Goal: Information Seeking & Learning: Learn about a topic

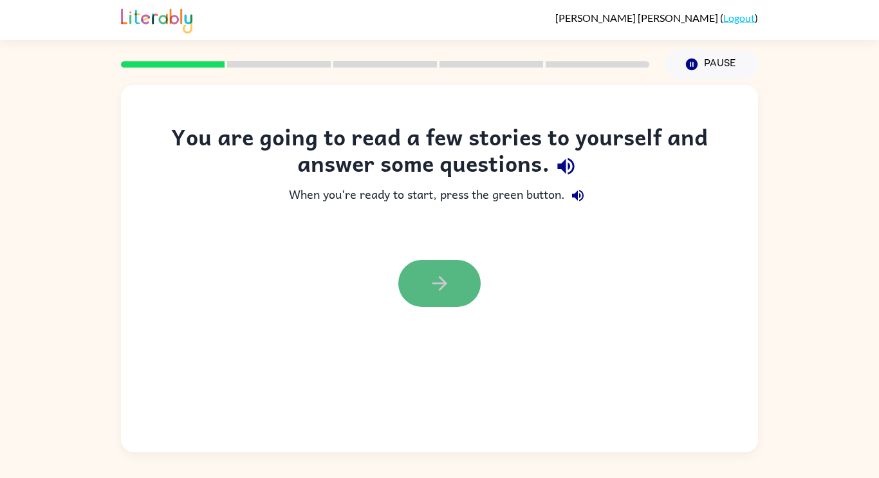
click at [445, 273] on icon "button" at bounding box center [440, 283] width 23 height 23
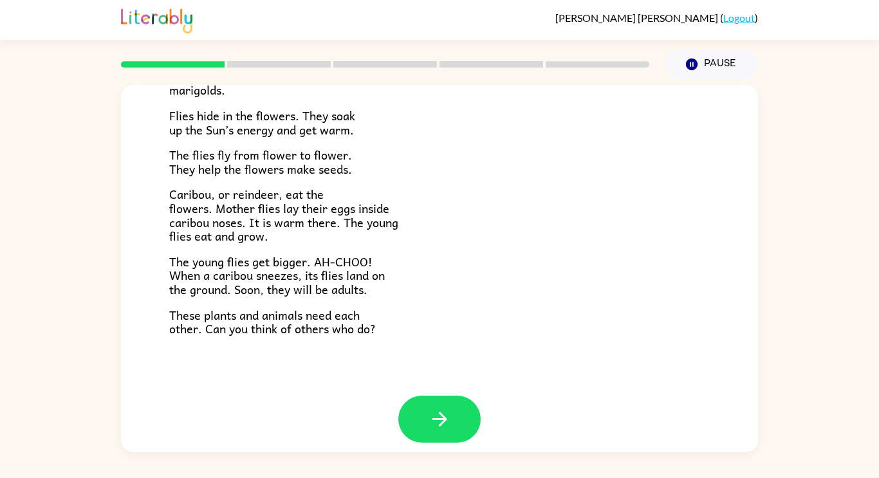
scroll to position [264, 0]
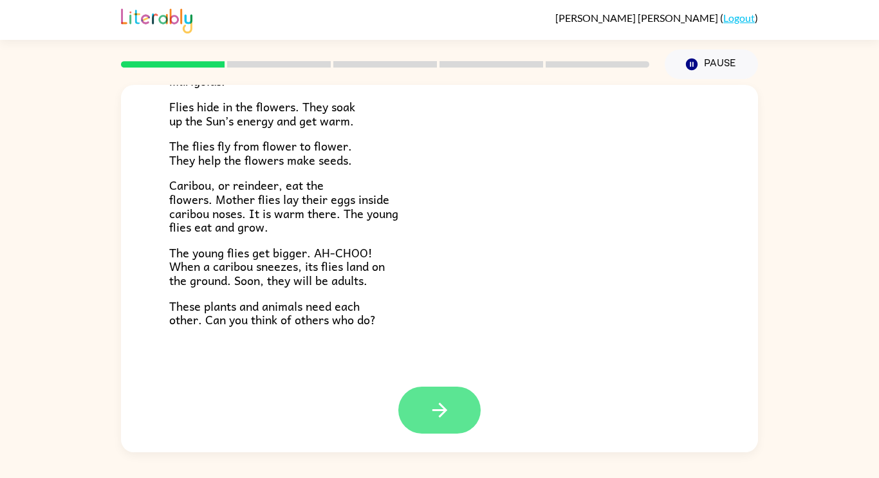
click at [442, 396] on button "button" at bounding box center [439, 410] width 82 height 47
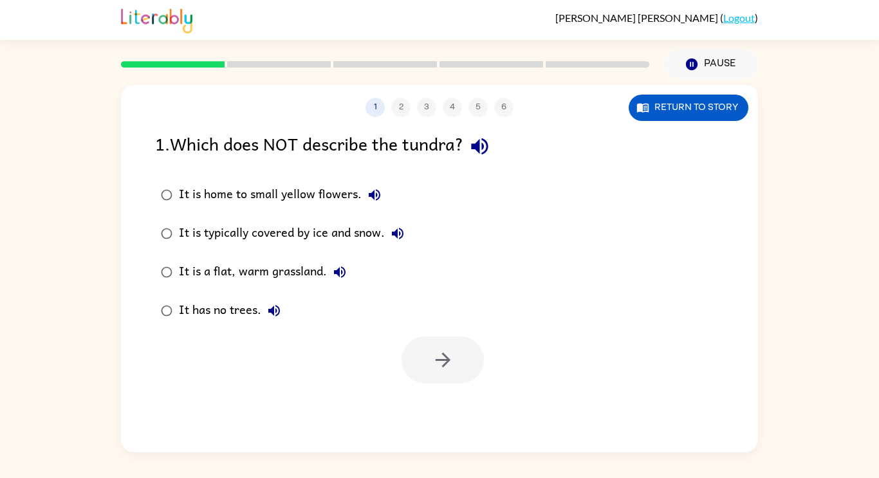
scroll to position [0, 0]
click at [652, 102] on button "Return to story" at bounding box center [689, 108] width 120 height 26
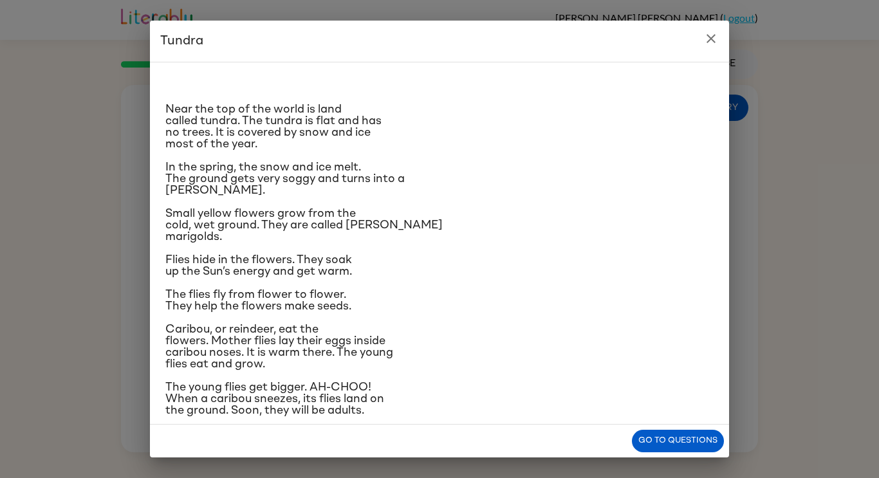
scroll to position [49, 0]
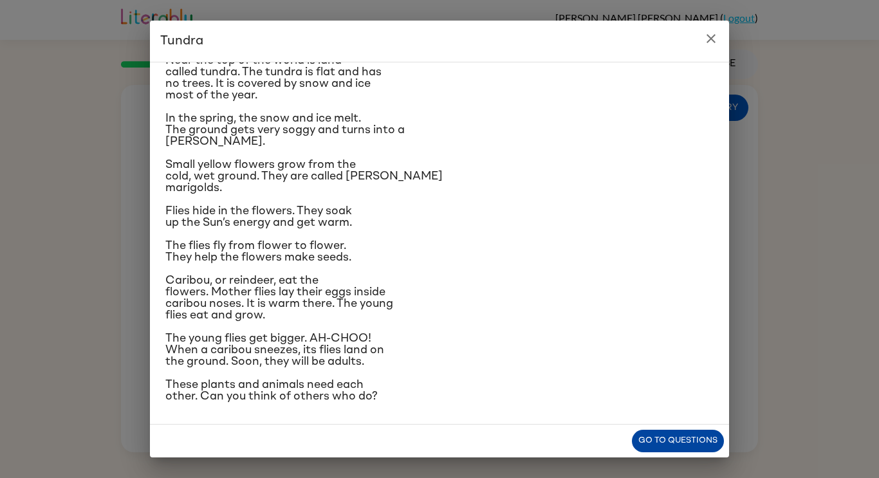
click at [690, 452] on button "Go to questions" at bounding box center [678, 441] width 92 height 23
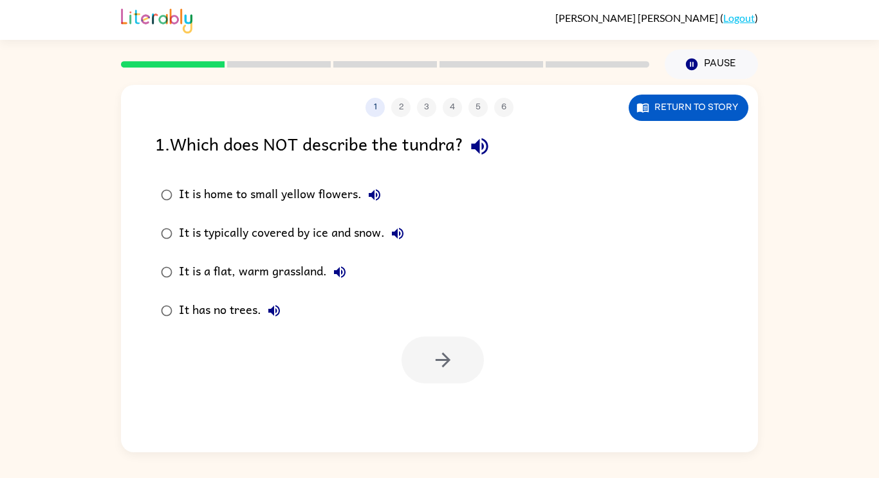
click at [315, 268] on div "It is a flat, warm grassland." at bounding box center [266, 272] width 174 height 26
click at [427, 356] on button "button" at bounding box center [443, 360] width 82 height 47
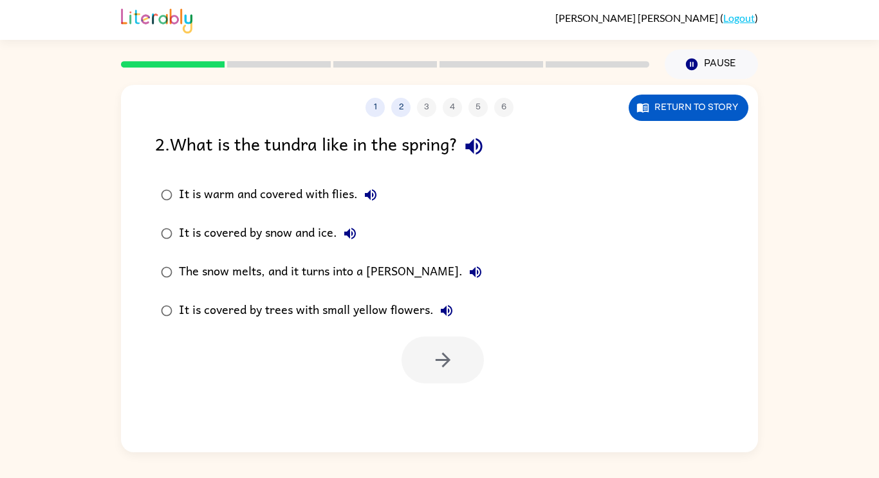
click at [389, 270] on div "The snow melts, and it turns into a [PERSON_NAME]." at bounding box center [334, 272] width 310 height 26
click at [445, 357] on icon "button" at bounding box center [442, 360] width 15 height 15
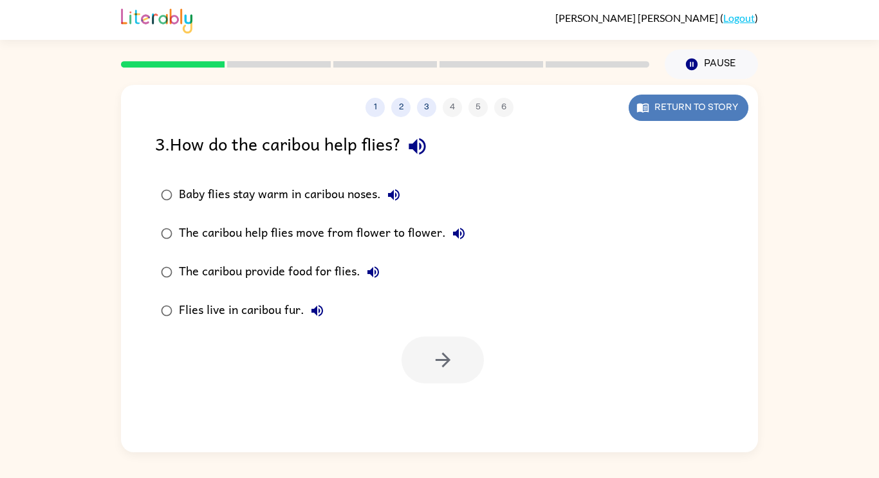
click at [662, 108] on button "Return to story" at bounding box center [689, 108] width 120 height 26
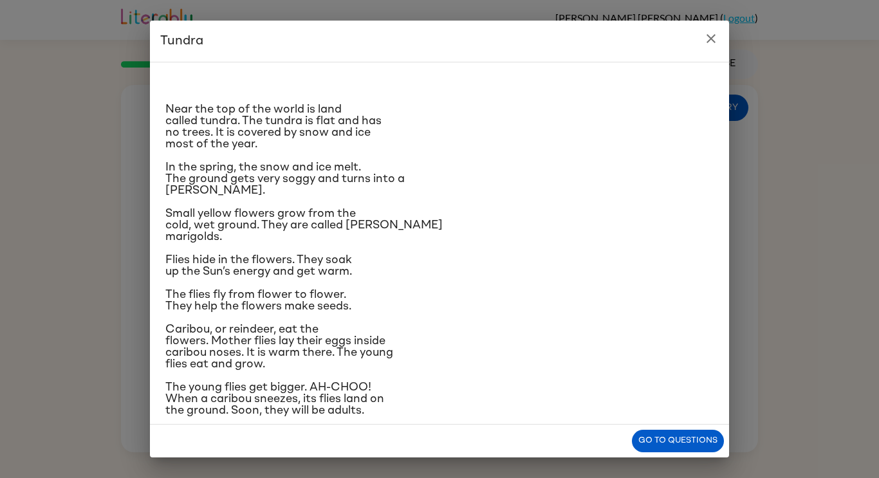
click at [523, 212] on p "Small yellow flowers grow from the cold, wet ground. They are called [PERSON_NA…" at bounding box center [439, 225] width 548 height 35
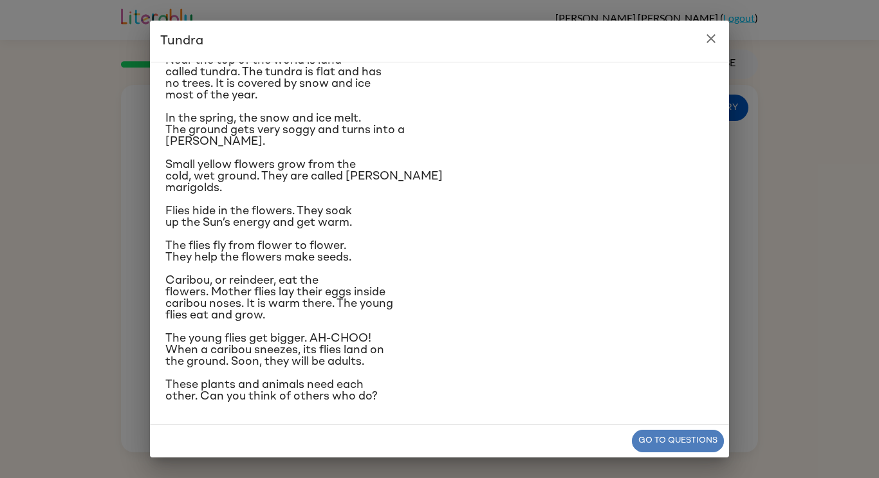
click at [676, 434] on button "Go to questions" at bounding box center [678, 441] width 92 height 23
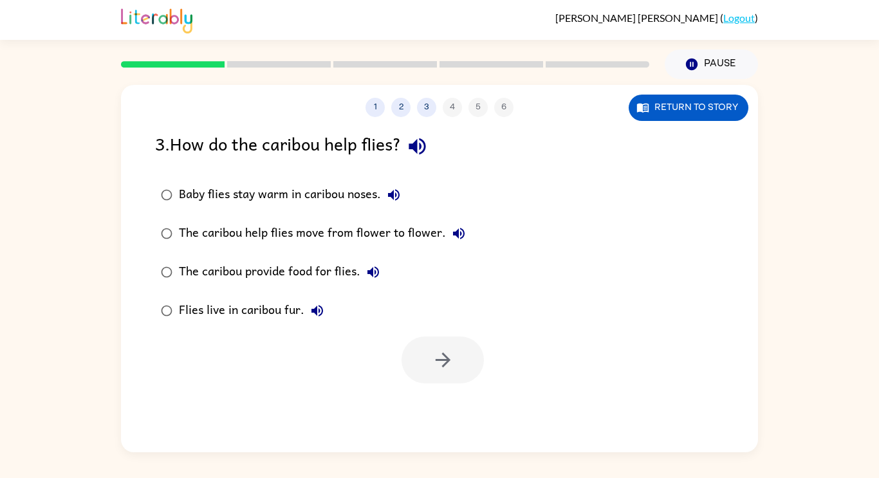
click at [277, 268] on div "The caribou provide food for flies." at bounding box center [282, 272] width 207 height 26
click at [452, 376] on button "button" at bounding box center [443, 360] width 82 height 47
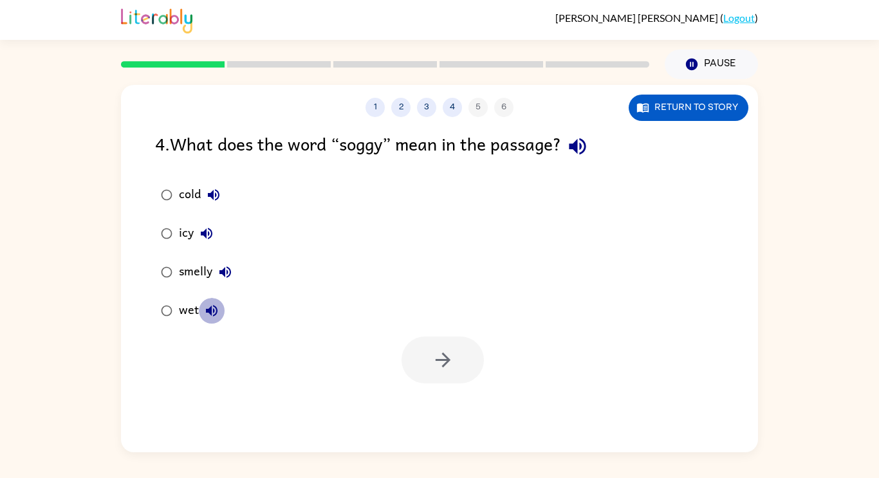
click at [210, 304] on icon "button" at bounding box center [211, 310] width 15 height 15
click at [418, 342] on button "button" at bounding box center [443, 360] width 82 height 47
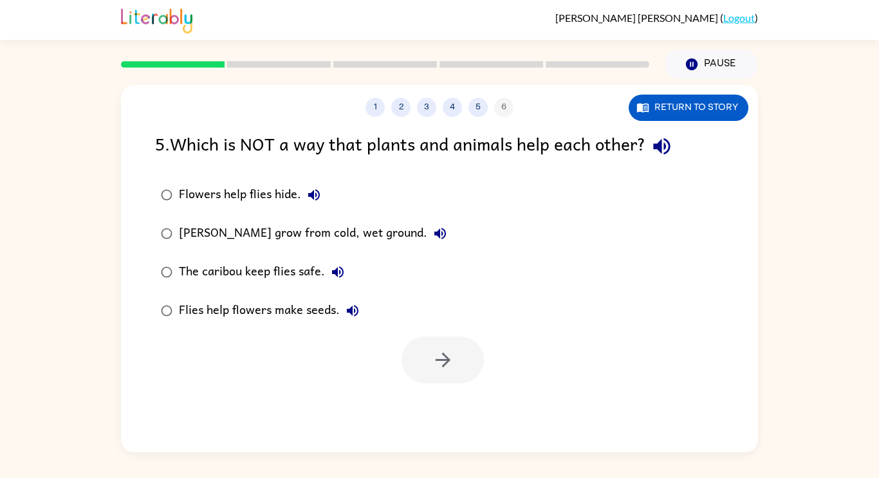
click at [349, 227] on div "[PERSON_NAME] grow from cold, wet ground." at bounding box center [316, 234] width 274 height 26
click at [437, 358] on icon "button" at bounding box center [443, 360] width 23 height 23
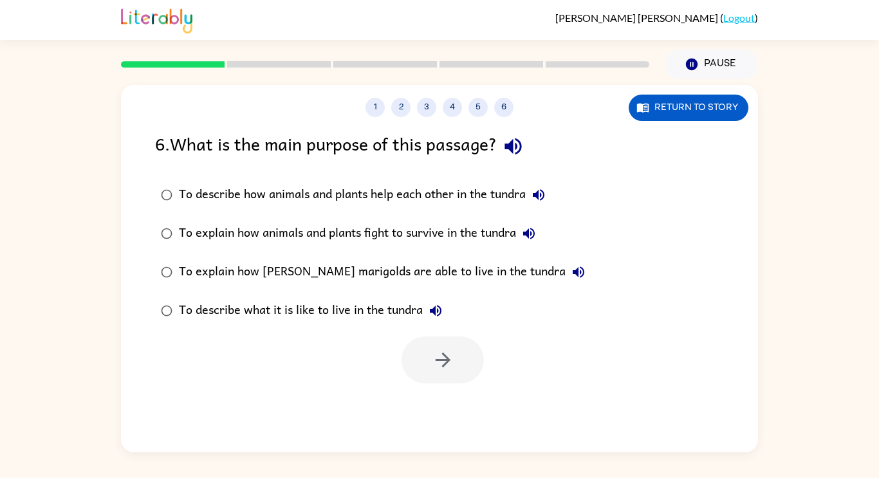
click at [313, 310] on div "To describe what it is like to live in the tundra" at bounding box center [314, 311] width 270 height 26
click at [467, 343] on button "button" at bounding box center [443, 360] width 82 height 47
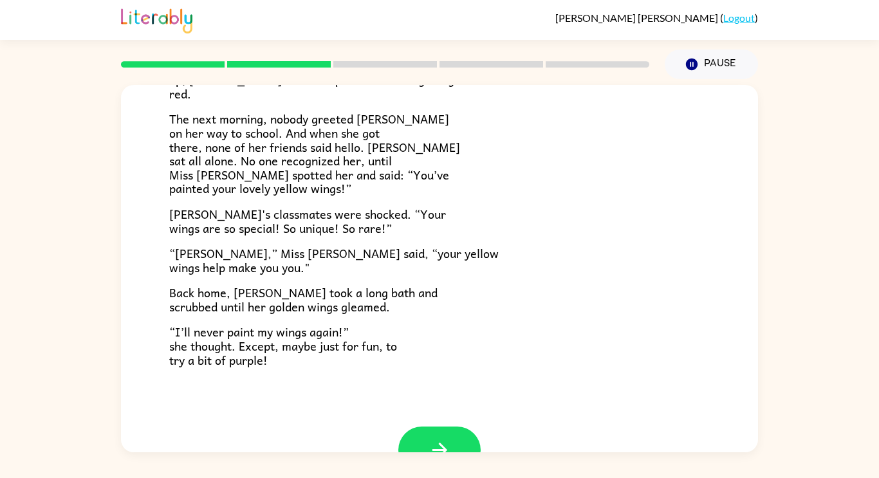
scroll to position [320, 0]
click at [736, 409] on div "[PERSON_NAME] [PERSON_NAME] the ladybug was a special bug. Unlike all her frien…" at bounding box center [439, 95] width 637 height 661
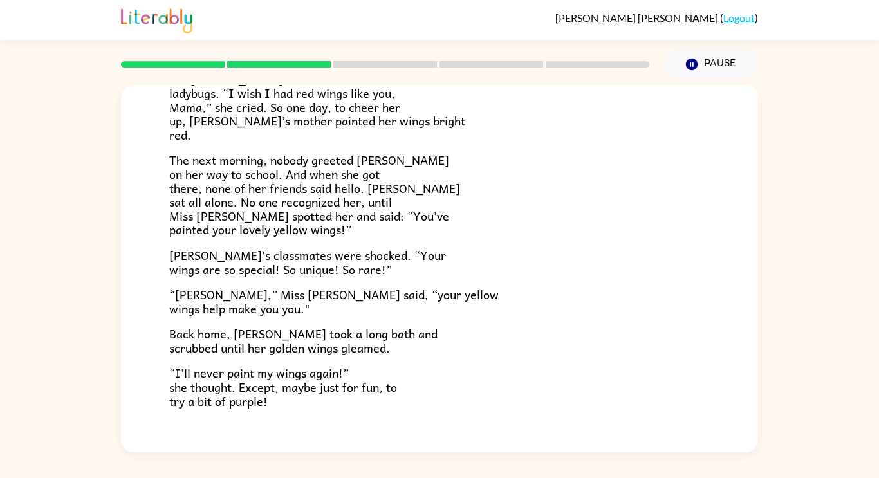
scroll to position [360, 0]
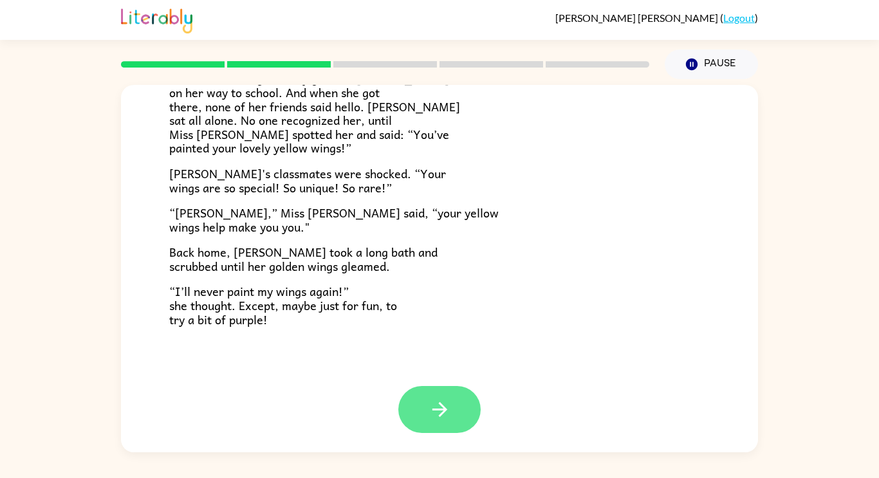
click at [459, 421] on button "button" at bounding box center [439, 409] width 82 height 47
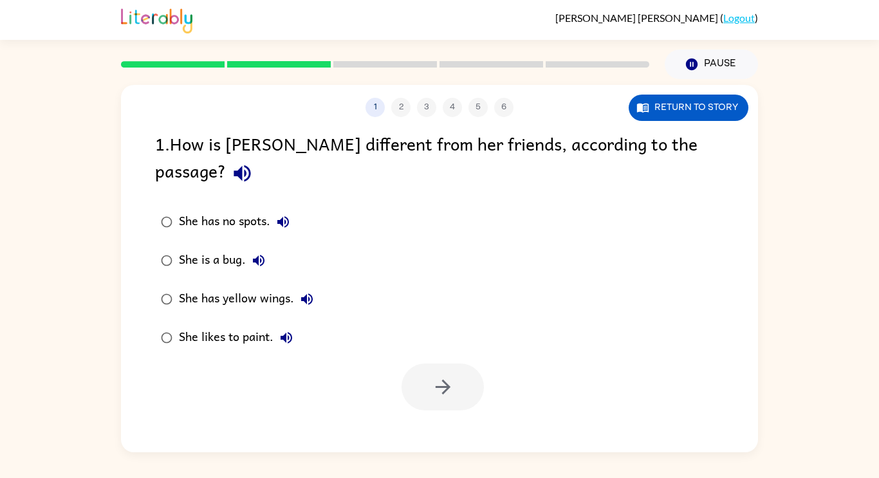
click at [304, 292] on icon "button" at bounding box center [306, 299] width 15 height 15
click at [259, 286] on div "She has yellow wings." at bounding box center [249, 299] width 141 height 26
click at [455, 364] on button "button" at bounding box center [443, 387] width 82 height 47
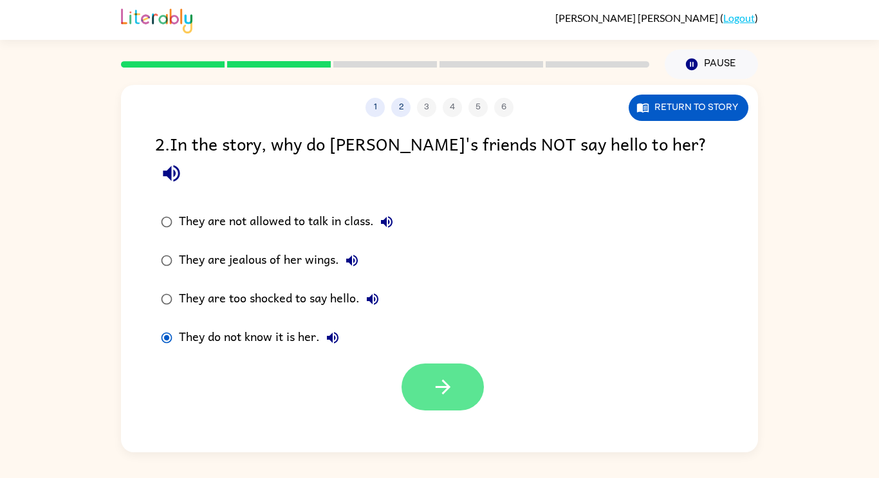
click at [453, 382] on button "button" at bounding box center [443, 387] width 82 height 47
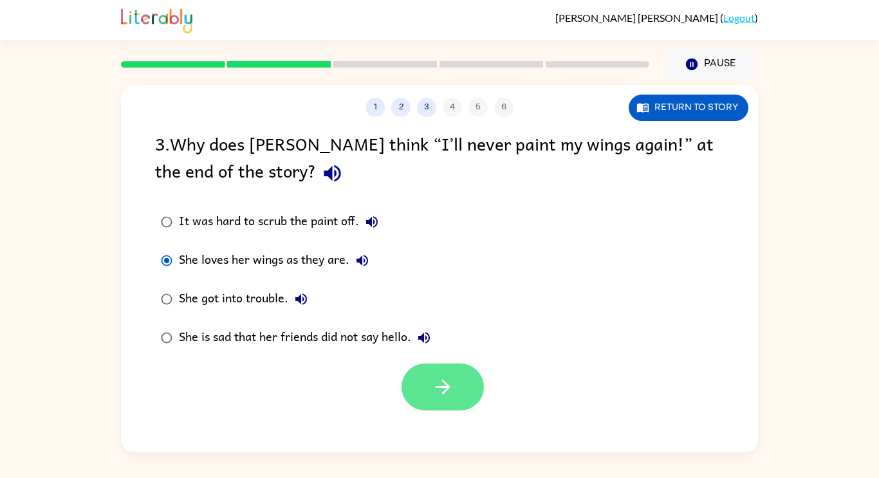
click at [439, 386] on icon "button" at bounding box center [443, 387] width 23 height 23
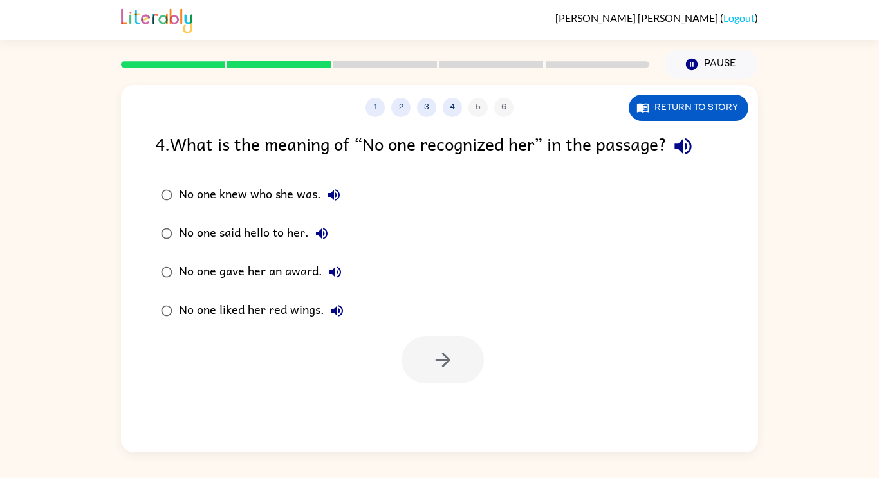
click at [204, 196] on div "No one knew who she was." at bounding box center [263, 195] width 168 height 26
click at [433, 365] on icon "button" at bounding box center [443, 360] width 23 height 23
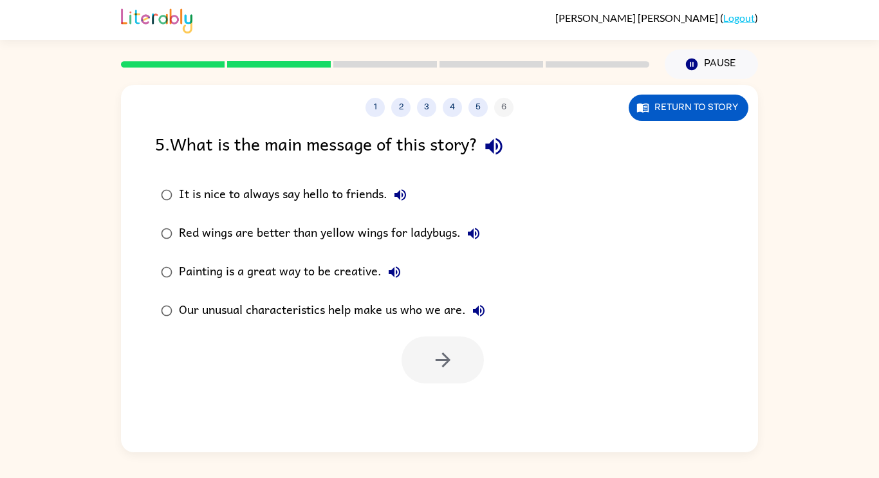
click at [454, 319] on div "Our unusual characteristics help make us who we are." at bounding box center [335, 311] width 313 height 26
click at [443, 376] on button "button" at bounding box center [443, 360] width 82 height 47
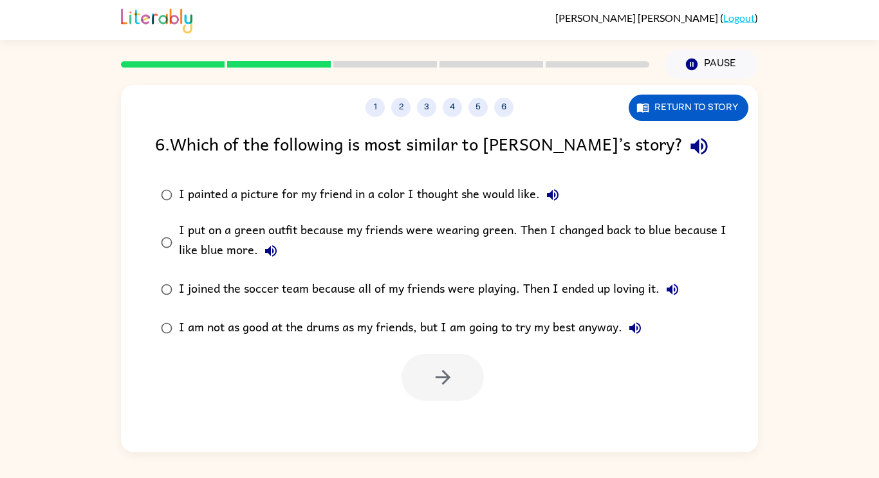
click at [704, 245] on div "I put on a green outfit because my friends were wearing green. Then I changed b…" at bounding box center [460, 242] width 562 height 43
click at [450, 375] on icon "button" at bounding box center [443, 377] width 23 height 23
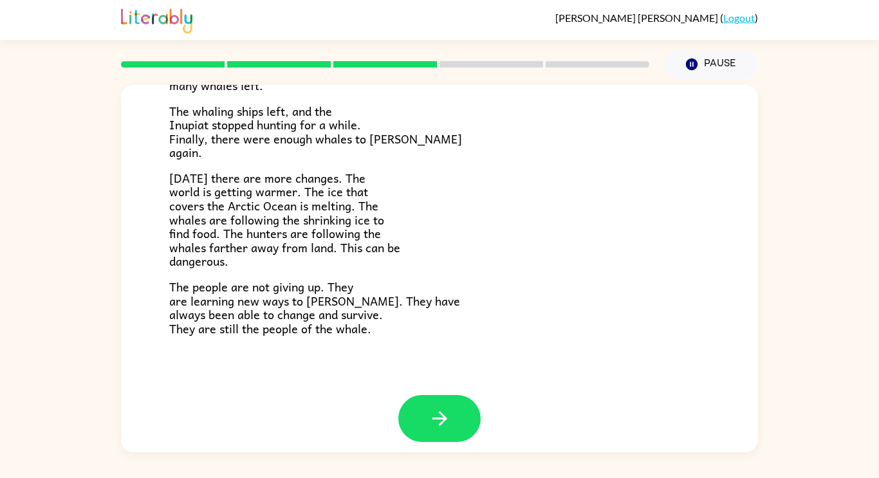
scroll to position [427, 0]
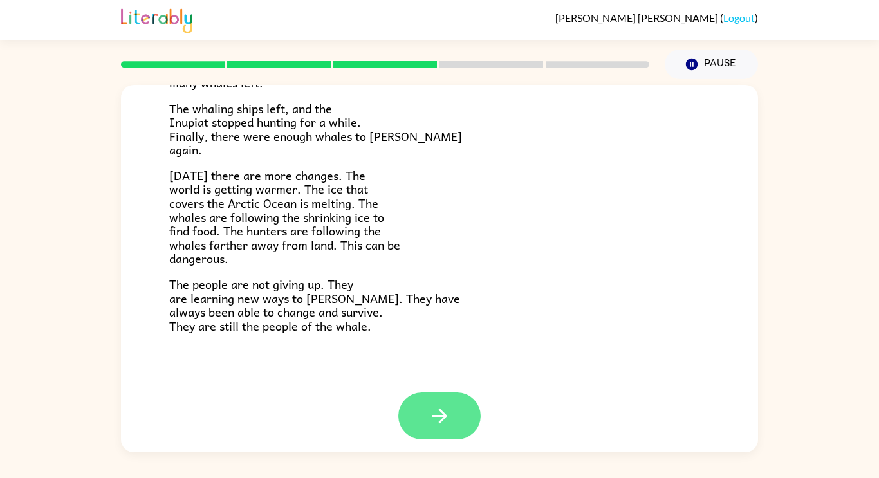
click at [451, 411] on button "button" at bounding box center [439, 416] width 82 height 47
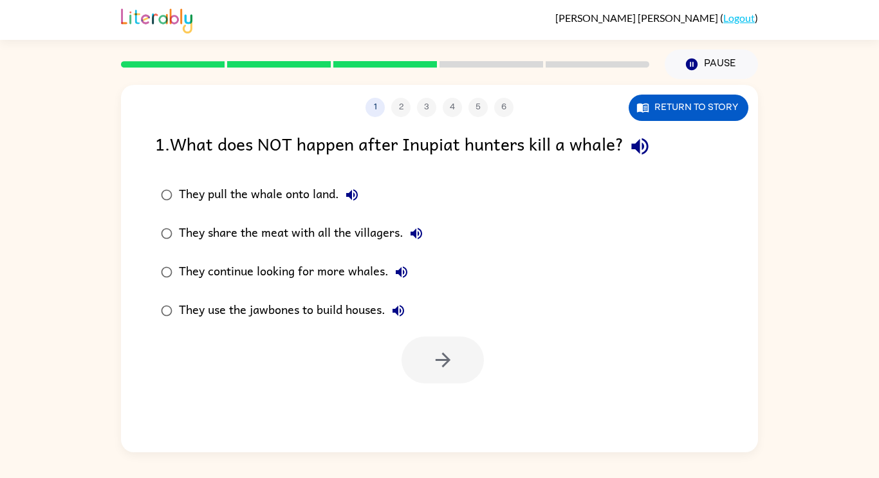
click at [389, 272] on button "They continue looking for more whales." at bounding box center [402, 272] width 26 height 26
click at [358, 270] on div "They continue looking for more whales." at bounding box center [297, 272] width 236 height 26
click at [458, 349] on button "button" at bounding box center [443, 360] width 82 height 47
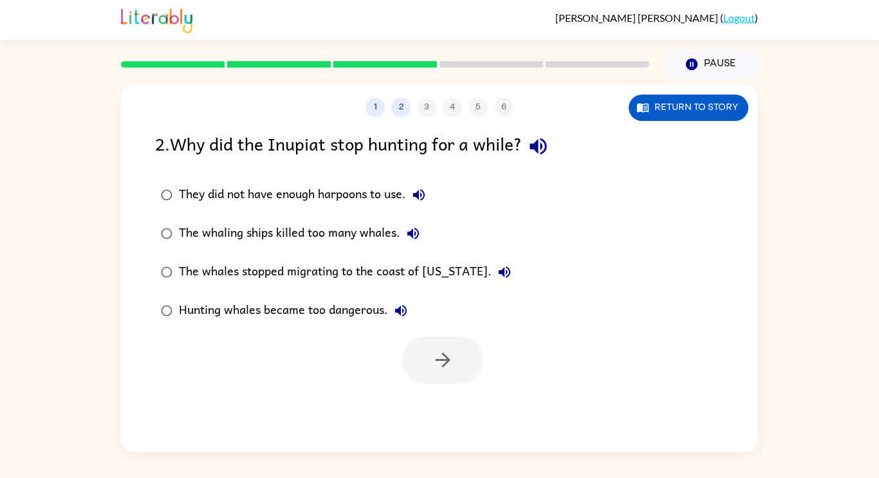
click at [375, 230] on div "The whaling ships killed too many whales." at bounding box center [302, 234] width 247 height 26
click at [420, 361] on button "button" at bounding box center [443, 360] width 82 height 47
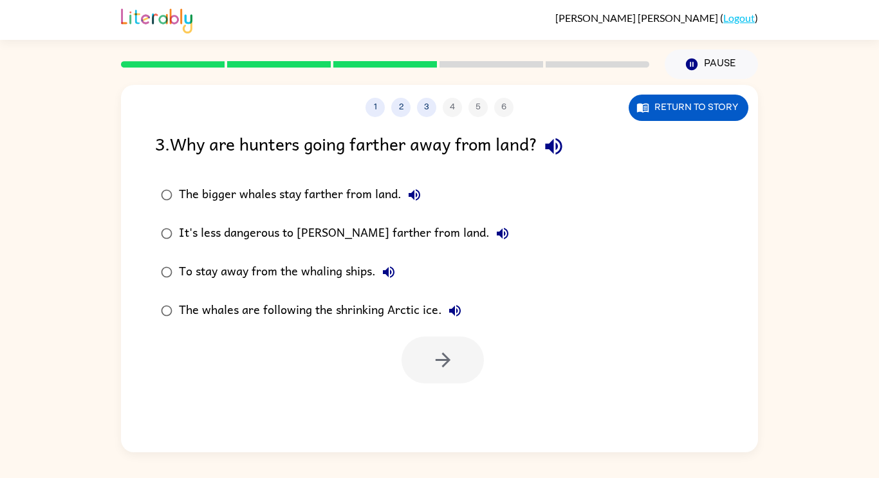
click at [439, 366] on div at bounding box center [443, 360] width 82 height 47
click at [467, 371] on button "button" at bounding box center [443, 360] width 82 height 47
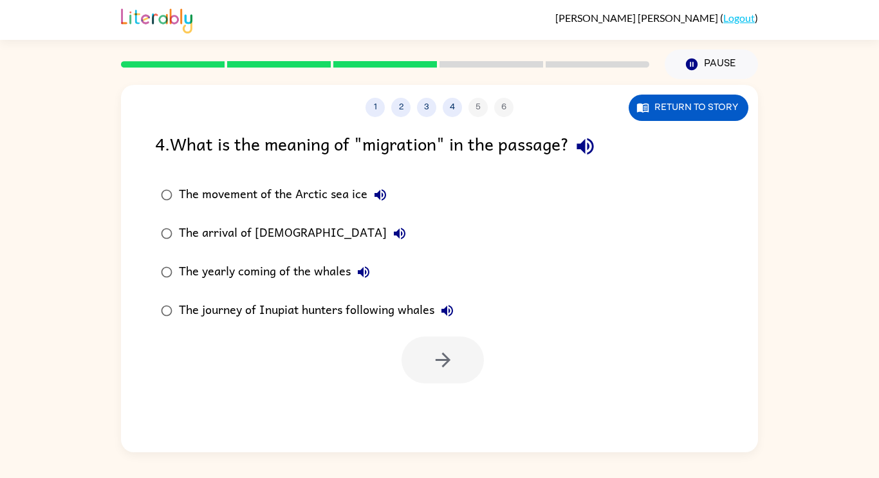
click at [189, 280] on div "The yearly coming of the whales" at bounding box center [278, 272] width 198 height 26
click at [459, 371] on button "button" at bounding box center [443, 360] width 82 height 47
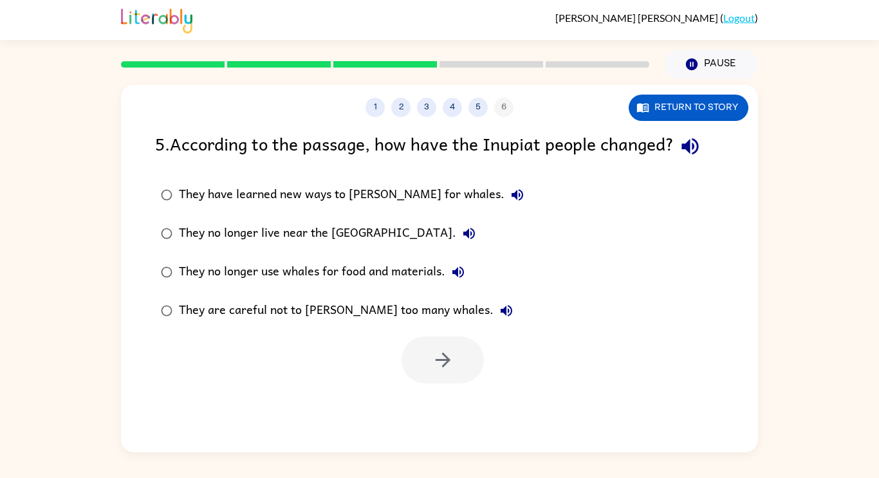
click at [208, 316] on div "They are careful not to [PERSON_NAME] too many whales." at bounding box center [349, 311] width 340 height 26
click at [472, 373] on button "button" at bounding box center [443, 360] width 82 height 47
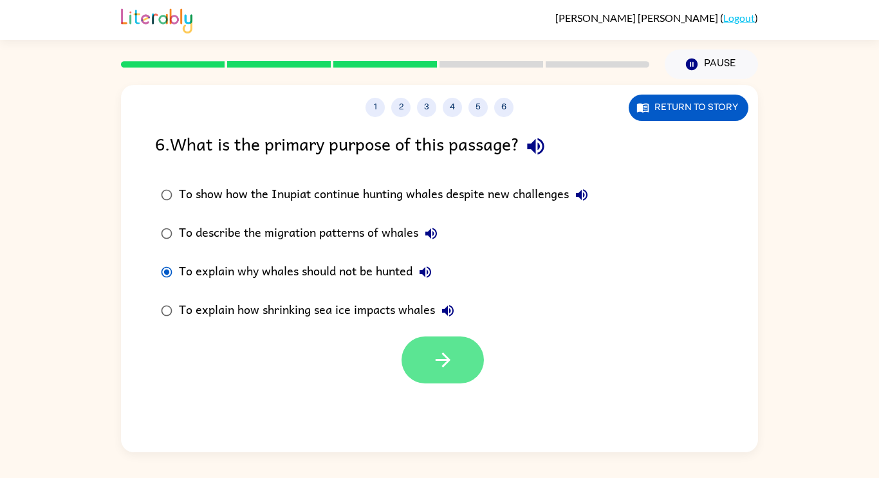
click at [437, 368] on icon "button" at bounding box center [443, 360] width 23 height 23
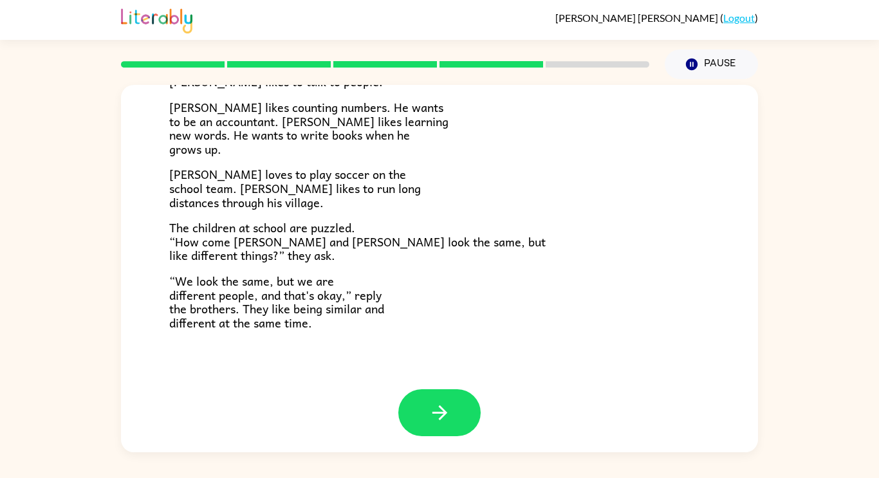
scroll to position [279, 0]
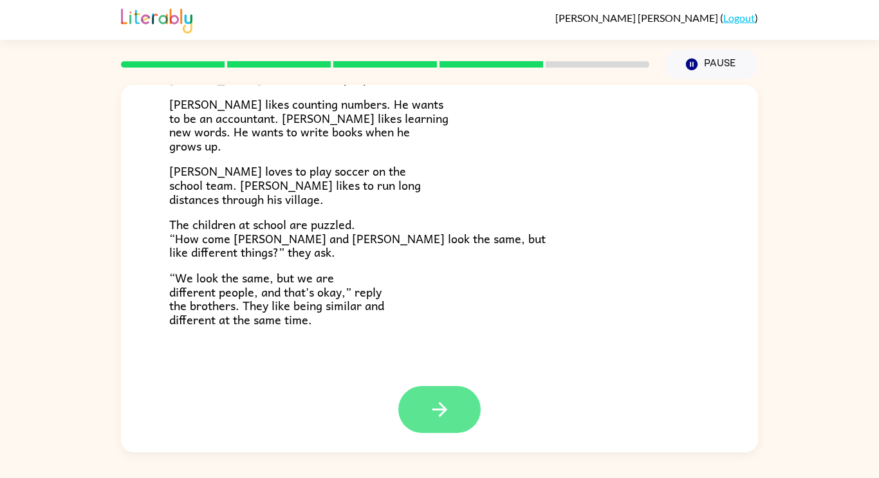
click at [454, 418] on button "button" at bounding box center [439, 409] width 82 height 47
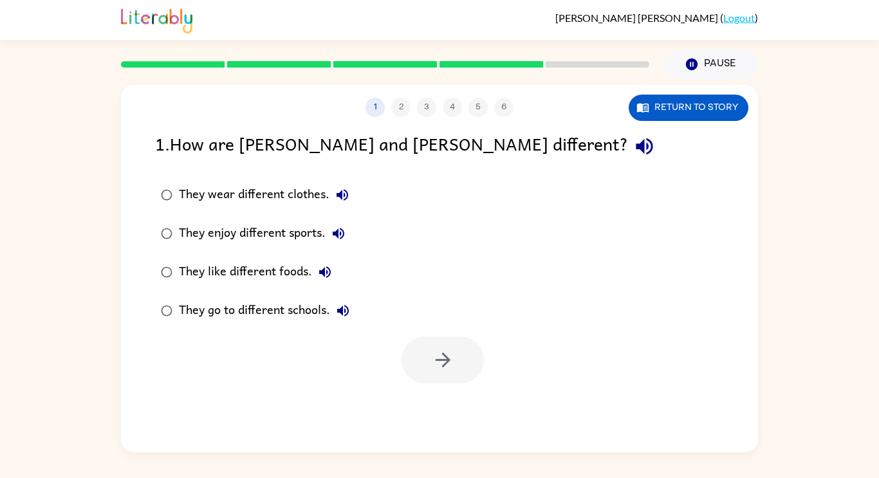
scroll to position [0, 0]
click at [221, 241] on div "They enjoy different sports." at bounding box center [265, 234] width 172 height 26
click at [421, 371] on button "button" at bounding box center [443, 360] width 82 height 47
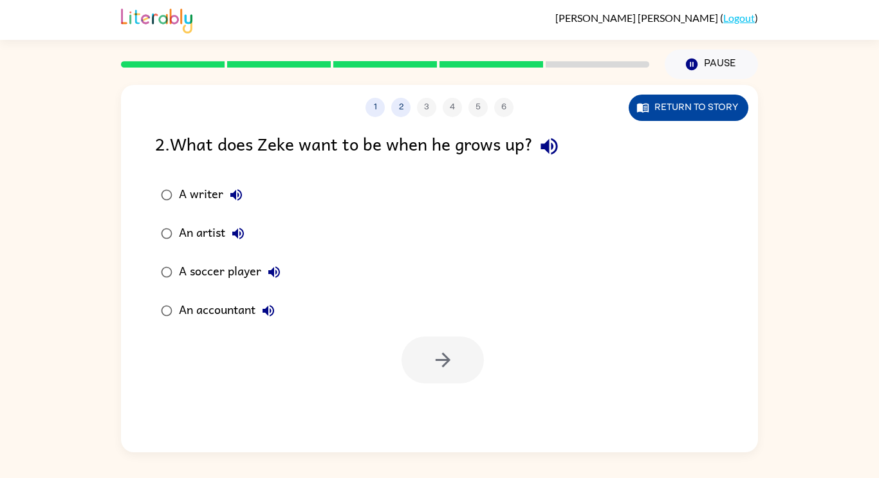
click at [681, 113] on button "Return to story" at bounding box center [689, 108] width 120 height 26
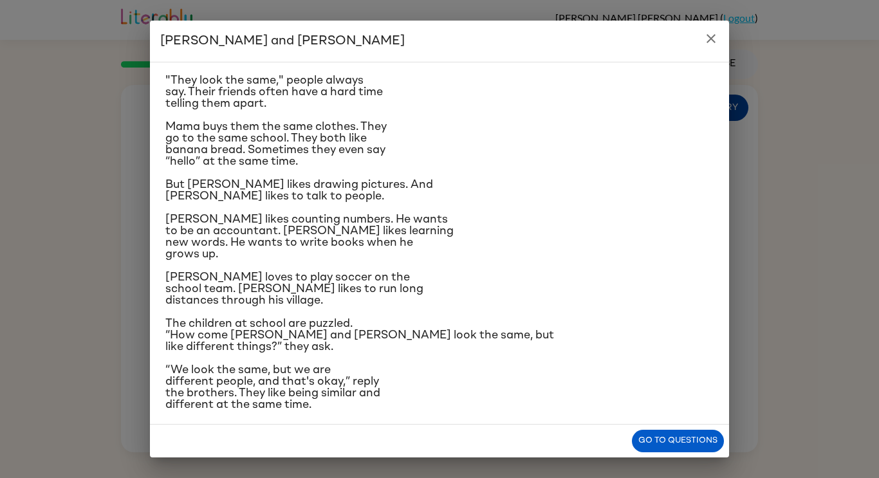
scroll to position [60, 0]
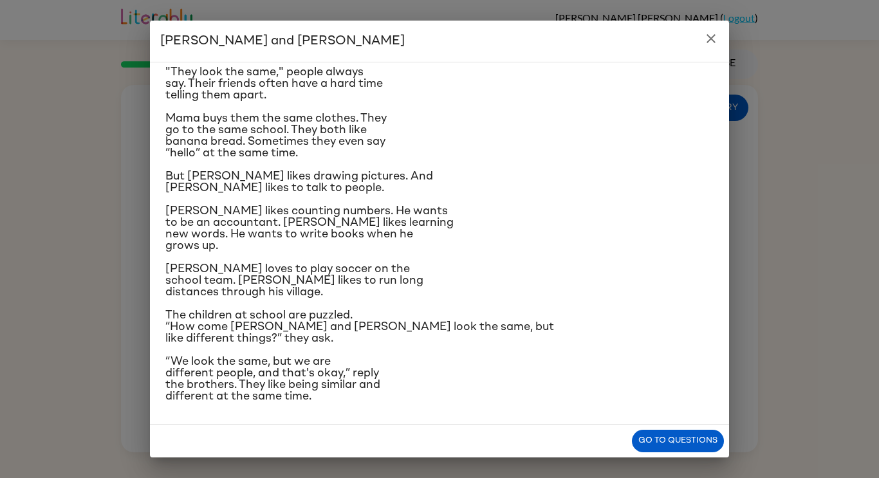
click at [711, 38] on icon "close" at bounding box center [711, 38] width 9 height 9
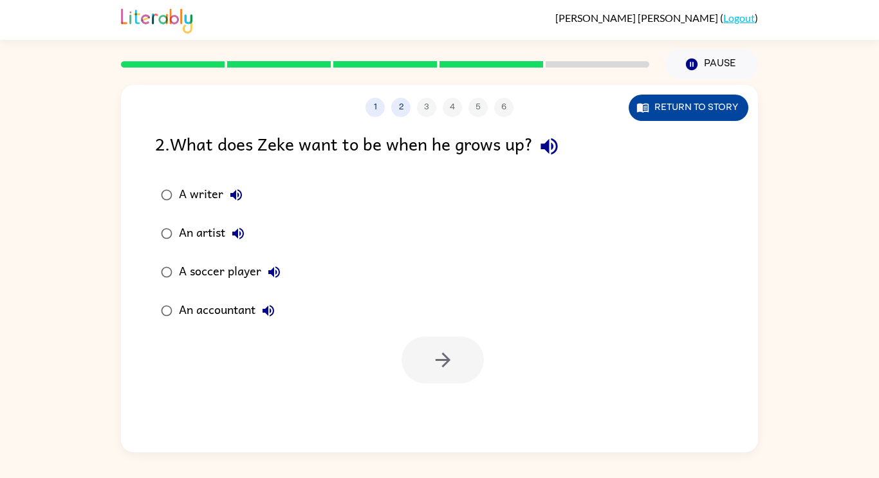
click at [701, 107] on button "Return to story" at bounding box center [689, 108] width 120 height 26
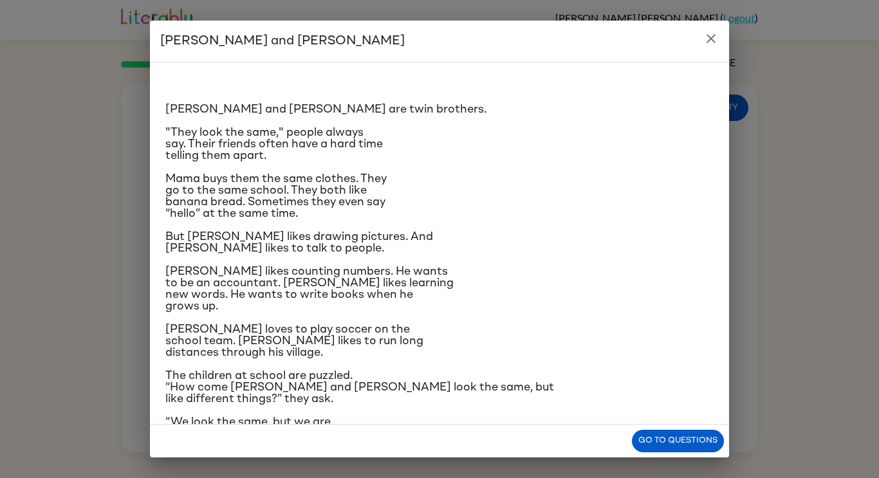
click at [860, 294] on div "[PERSON_NAME] and [PERSON_NAME] and [PERSON_NAME] are twin brothers. "They look…" at bounding box center [439, 239] width 879 height 478
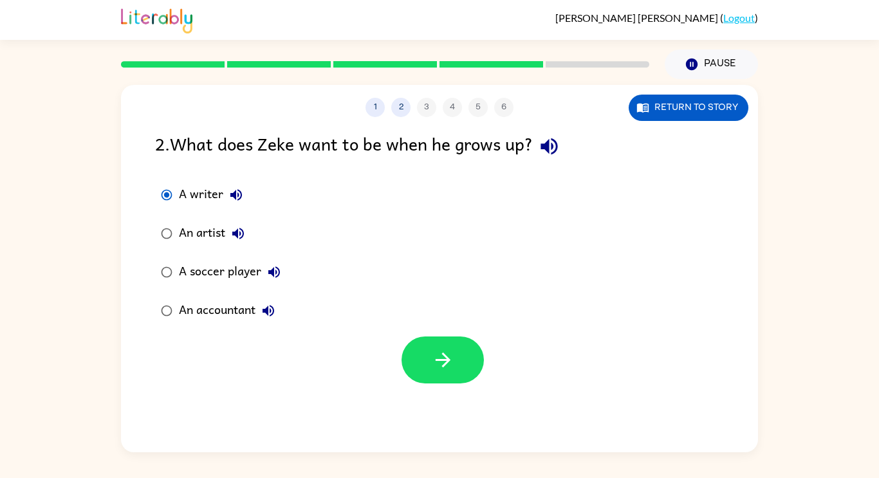
click at [409, 380] on div at bounding box center [443, 360] width 82 height 47
click at [464, 365] on button "button" at bounding box center [443, 360] width 82 height 47
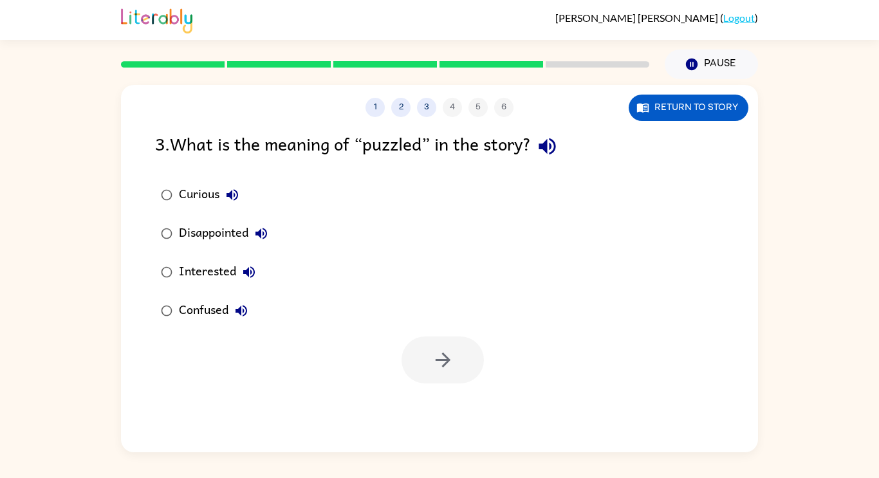
click at [151, 183] on label "Curious" at bounding box center [214, 195] width 133 height 39
click at [18, 99] on div "1 2 3 4 5 6 Return to story 3 . What is the meaning of “puzzled” in the story? …" at bounding box center [439, 265] width 879 height 373
click at [481, 351] on button "button" at bounding box center [443, 360] width 82 height 47
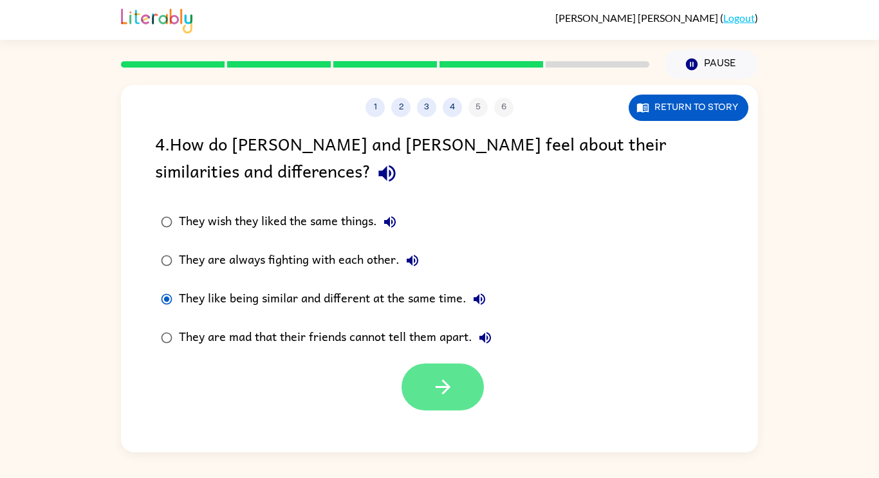
click at [458, 395] on button "button" at bounding box center [443, 387] width 82 height 47
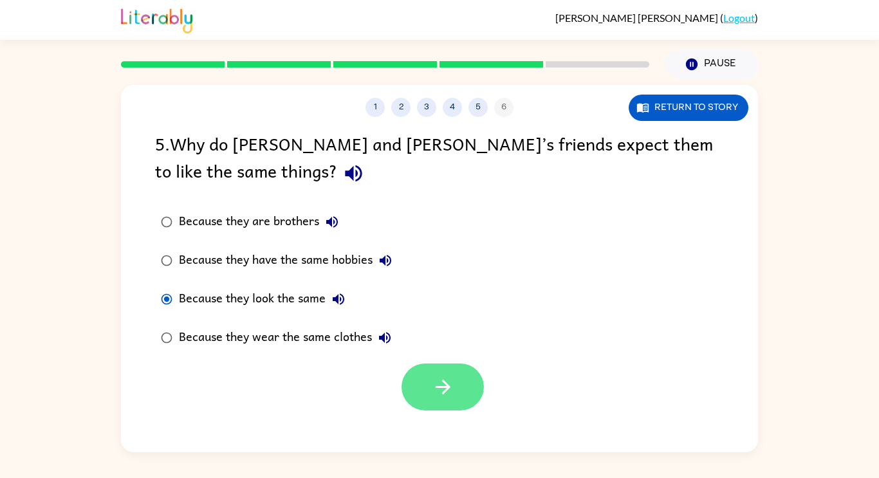
click at [450, 377] on icon "button" at bounding box center [443, 387] width 23 height 23
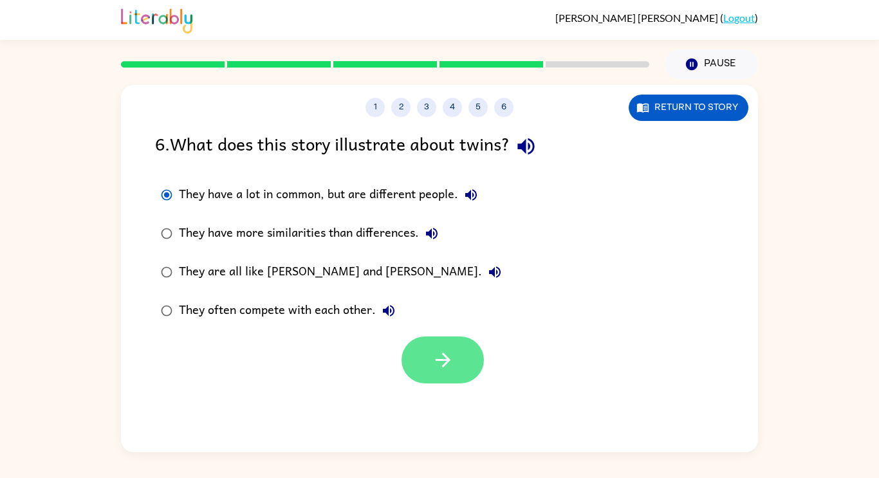
click at [450, 367] on icon "button" at bounding box center [443, 360] width 23 height 23
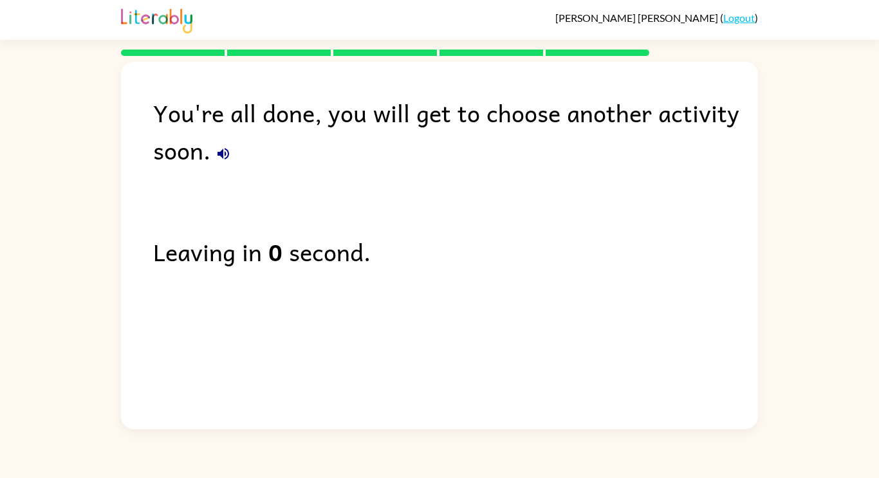
click at [618, 340] on div "You're all done, you will get to choose another activity soon. Leaving in 0 sec…" at bounding box center [439, 242] width 637 height 361
click at [331, 297] on div "You're all done, you will get to choose another activity soon. Leaving in 0 sec…" at bounding box center [439, 242] width 637 height 361
click at [310, 263] on div "Leaving in 0 second." at bounding box center [455, 251] width 605 height 37
